Goal: Information Seeking & Learning: Learn about a topic

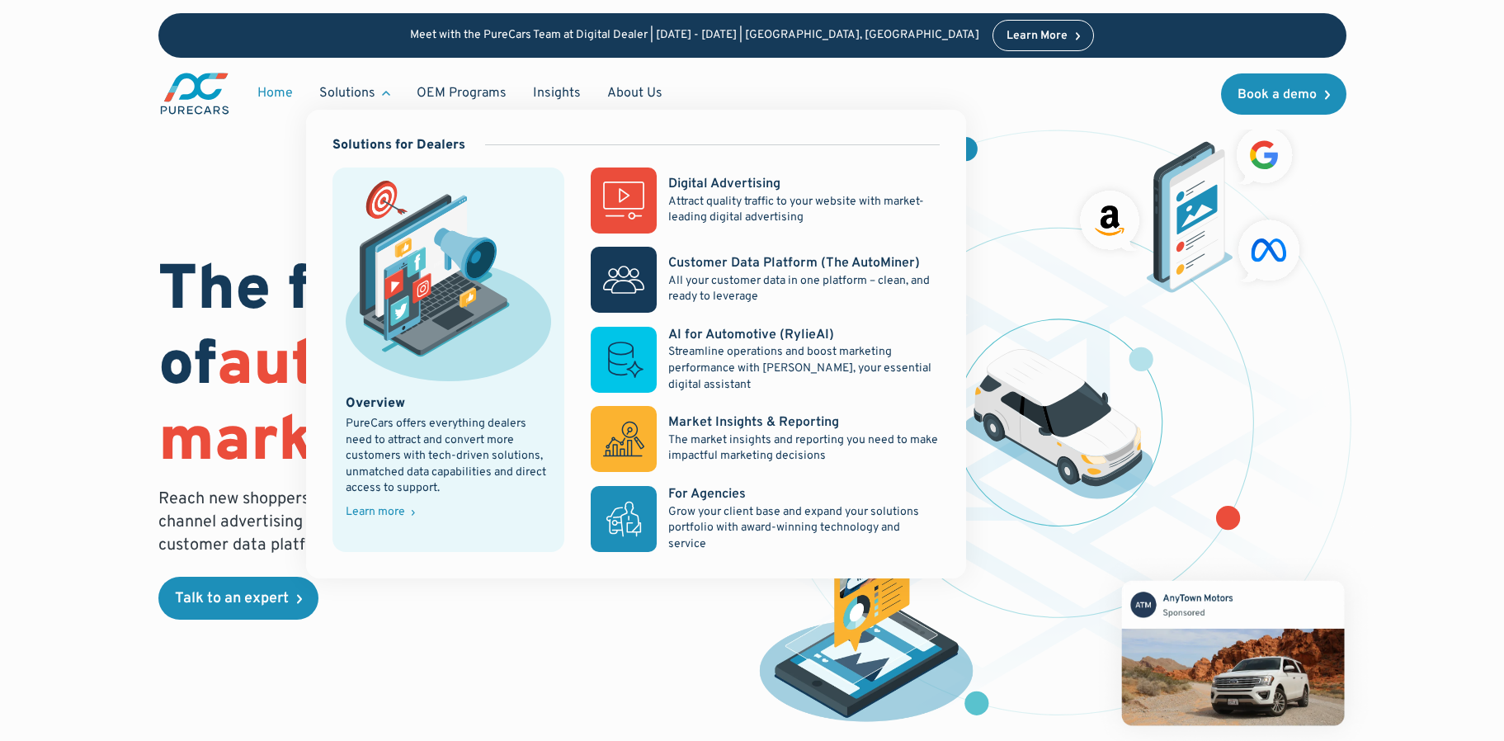
click at [362, 92] on div "Solutions" at bounding box center [347, 93] width 56 height 18
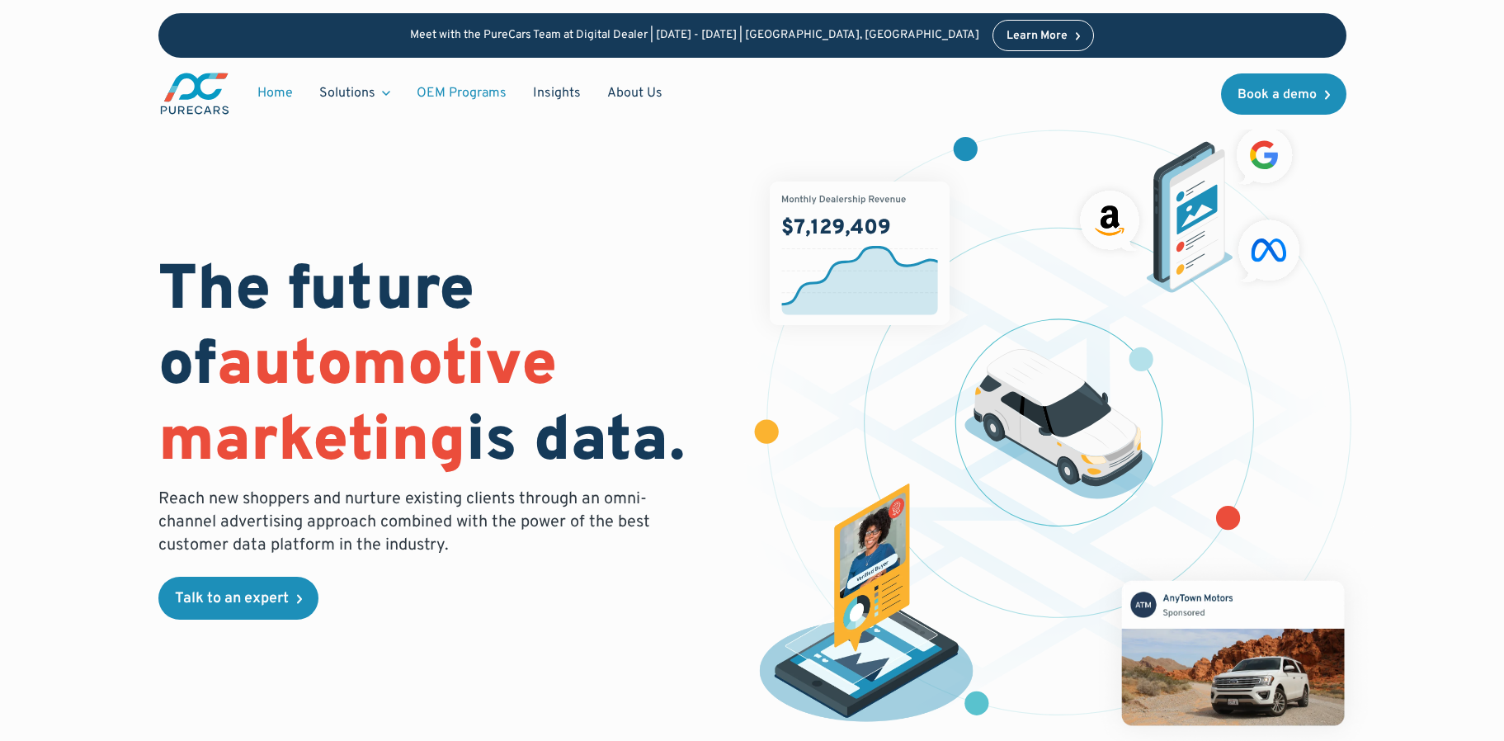
click at [465, 93] on link "OEM Programs" at bounding box center [461, 93] width 116 height 31
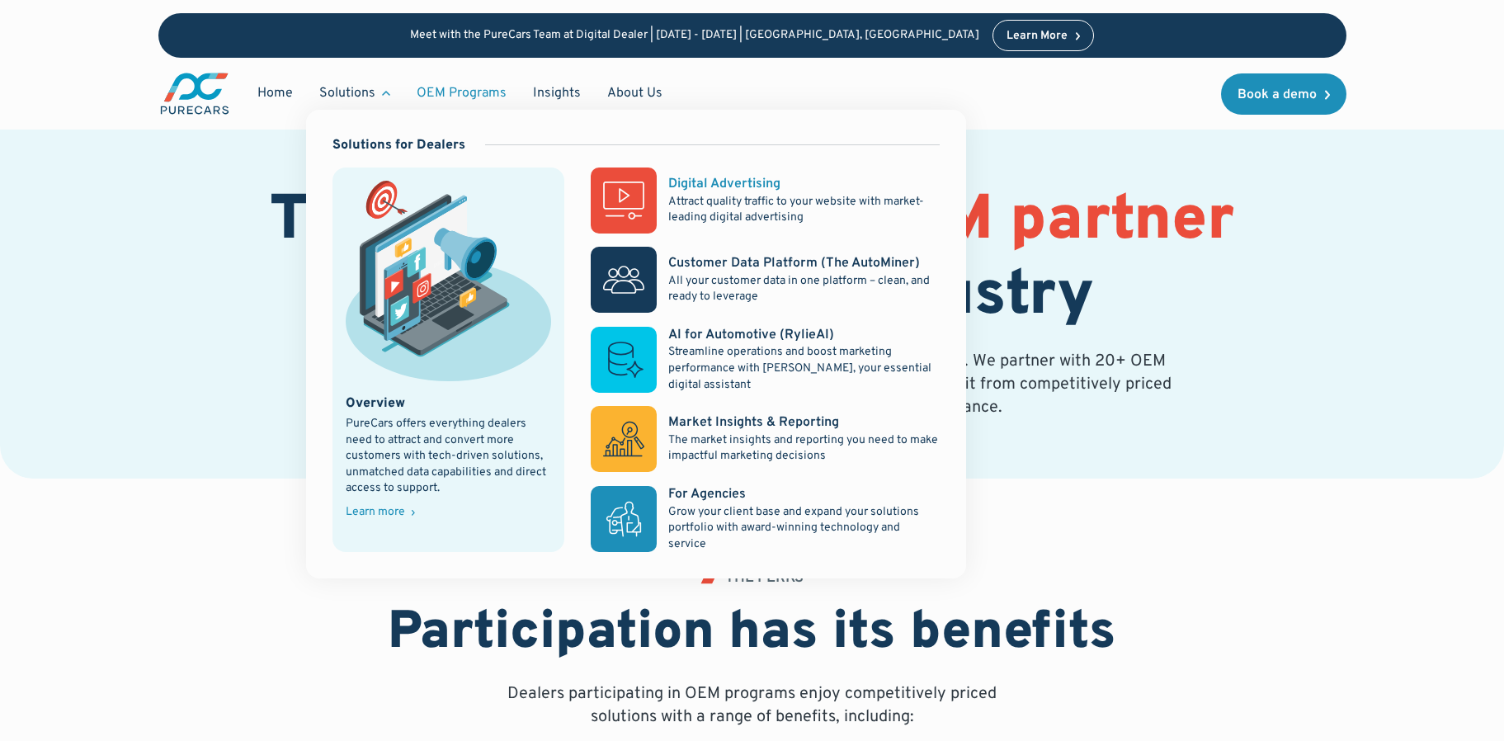
click at [697, 178] on div "Digital Advertising" at bounding box center [724, 184] width 112 height 18
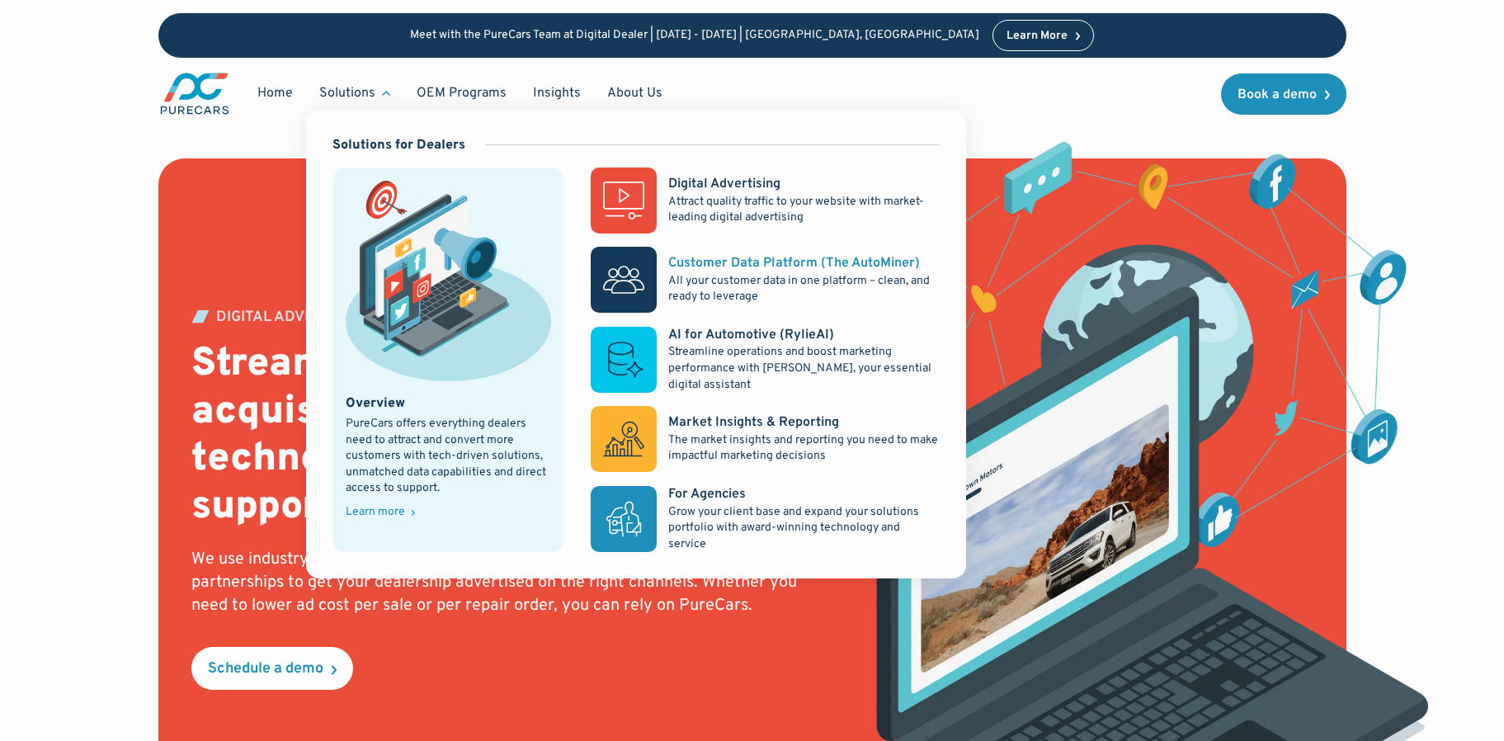
click at [738, 271] on div "Customer Data Platform (The AutoMiner)" at bounding box center [794, 263] width 252 height 18
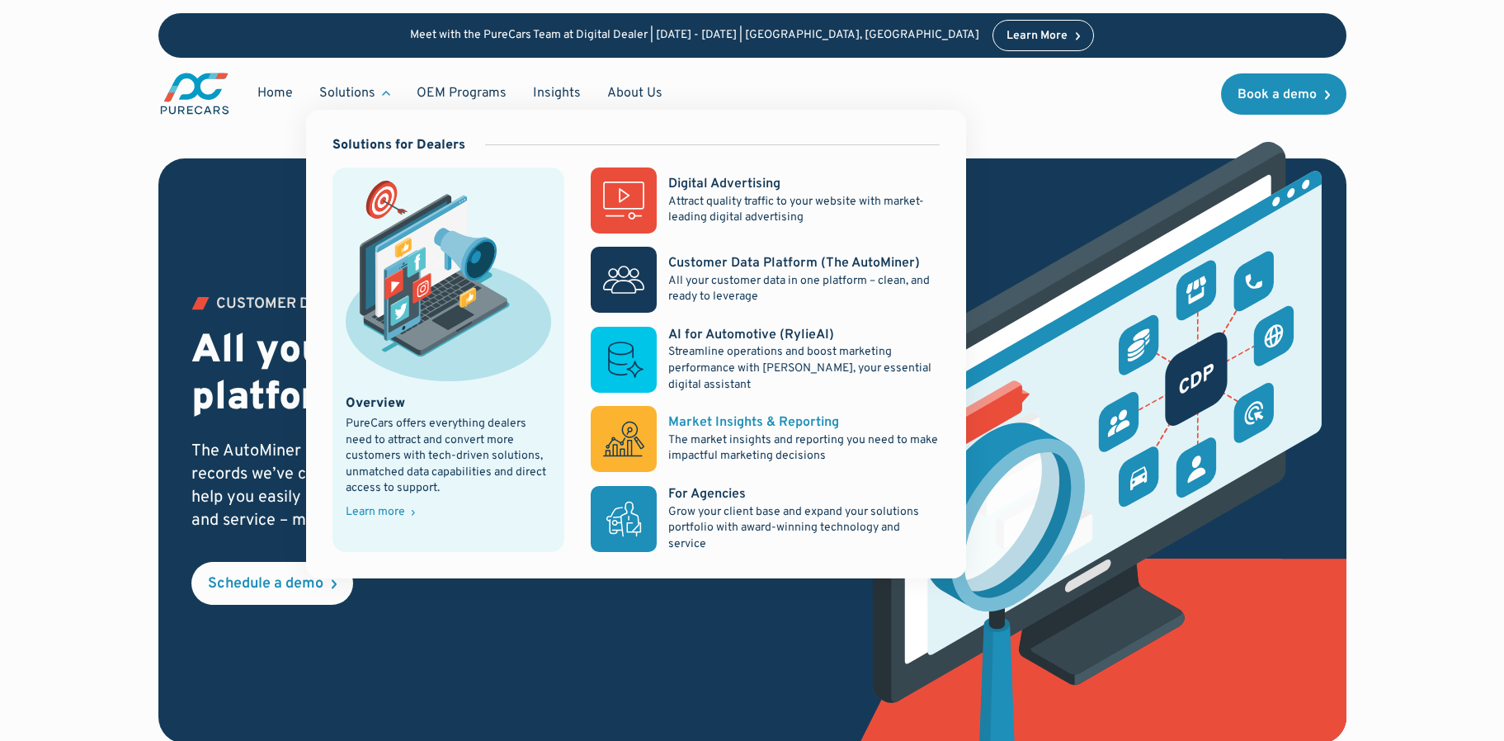
click at [725, 439] on p "The market insights and reporting you need to make impactful marketing decisions" at bounding box center [803, 448] width 271 height 32
